Goal: Information Seeking & Learning: Check status

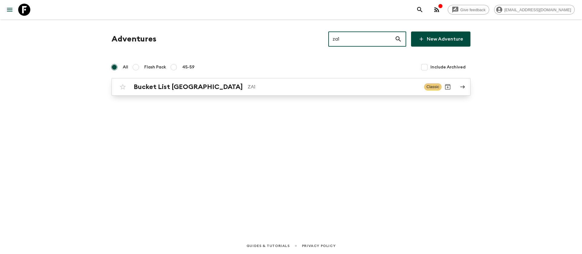
type input "za1"
click at [192, 92] on div "Bucket List [GEOGRAPHIC_DATA] ZA1 Classic" at bounding box center [279, 87] width 325 height 12
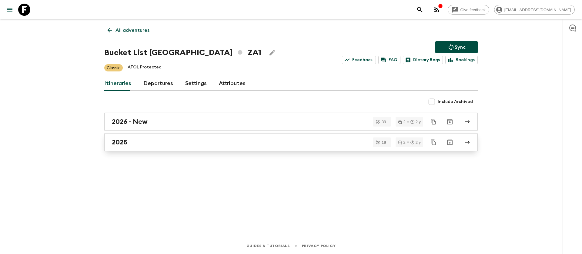
click at [131, 139] on div "2025" at bounding box center [285, 143] width 347 height 8
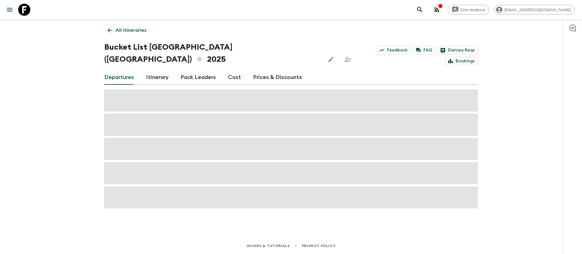
click at [67, 130] on div "Give feedback [EMAIL_ADDRESS][DOMAIN_NAME] All itineraries Bucket List [GEOGRAP…" at bounding box center [291, 127] width 582 height 254
click at [67, 129] on div "Give feedback [EMAIL_ADDRESS][DOMAIN_NAME] All itineraries Bucket List [GEOGRAP…" at bounding box center [291, 127] width 582 height 254
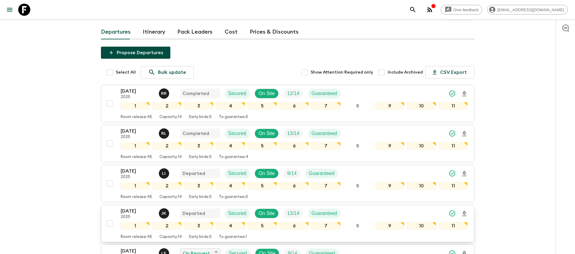
click at [133, 208] on p "[DATE]" at bounding box center [137, 211] width 33 height 7
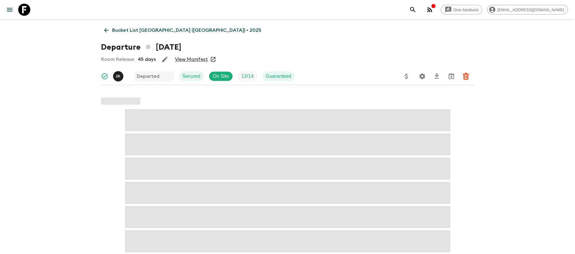
click at [190, 57] on link "View Manifest" at bounding box center [191, 59] width 33 height 6
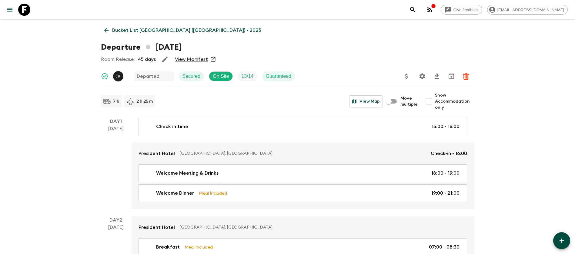
click at [107, 28] on icon at bounding box center [106, 30] width 7 height 7
